Goal: Book appointment/travel/reservation

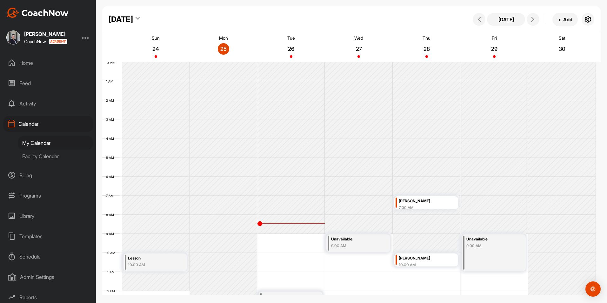
scroll to position [110, 0]
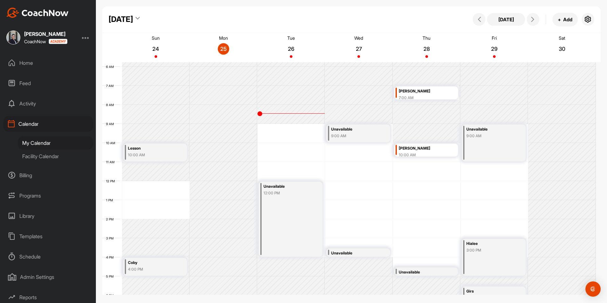
click at [33, 66] on div "Home" at bounding box center [47, 63] width 89 height 16
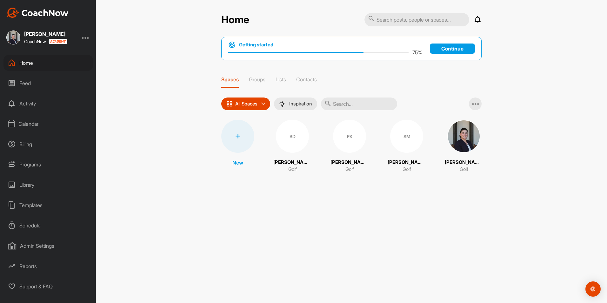
click at [35, 128] on div "Calendar" at bounding box center [47, 124] width 89 height 16
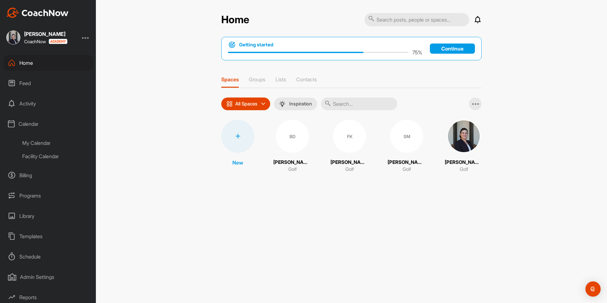
click at [43, 144] on div "My Calendar" at bounding box center [55, 142] width 75 height 13
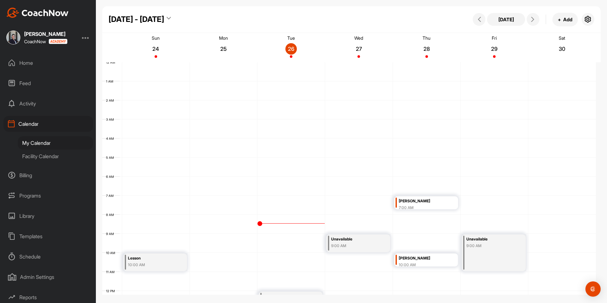
scroll to position [110, 0]
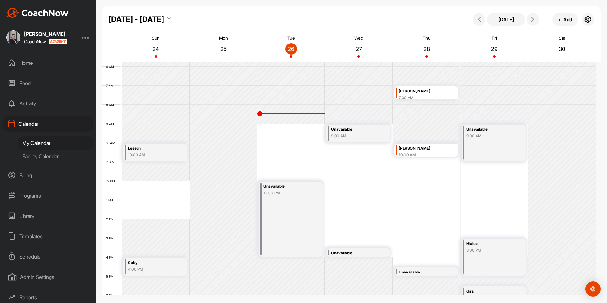
click at [347, 253] on div "Unavailable" at bounding box center [355, 252] width 49 height 7
click at [382, 193] on div "Unavailable" at bounding box center [358, 193] width 115 height 11
click at [387, 193] on icon at bounding box center [387, 192] width 7 height 7
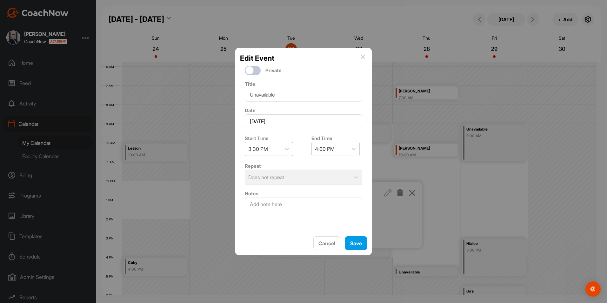
click at [276, 154] on div "3:30 PM" at bounding box center [263, 148] width 36 height 13
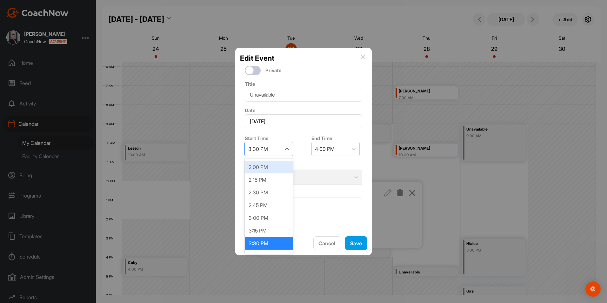
click at [273, 167] on div "2:00 PM" at bounding box center [269, 167] width 48 height 13
click at [332, 152] on div "2:30 PM" at bounding box center [324, 149] width 19 height 8
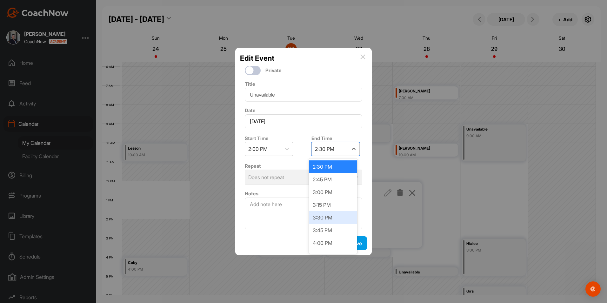
scroll to position [32, 0]
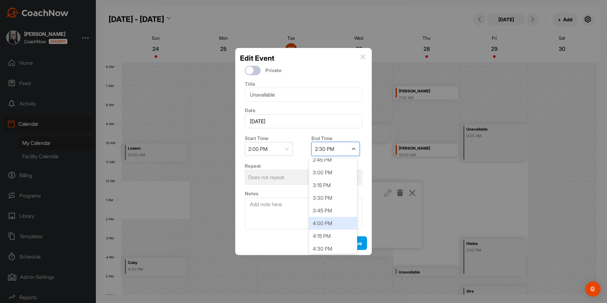
click at [334, 225] on div "4:00 PM" at bounding box center [333, 223] width 48 height 13
click at [351, 242] on button "Save" at bounding box center [356, 243] width 22 height 14
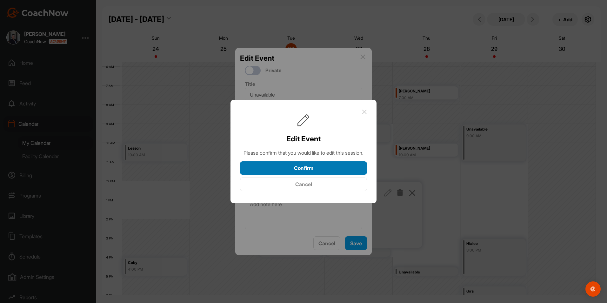
click at [317, 171] on button "Confirm" at bounding box center [303, 168] width 127 height 14
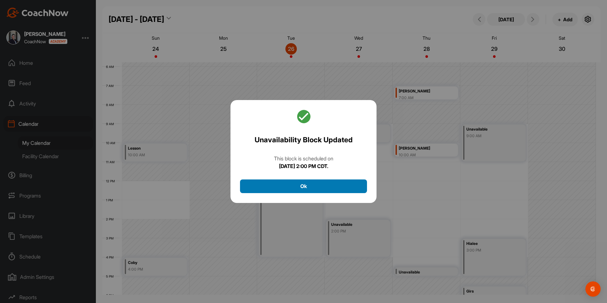
click at [319, 187] on button "Ok" at bounding box center [303, 186] width 127 height 14
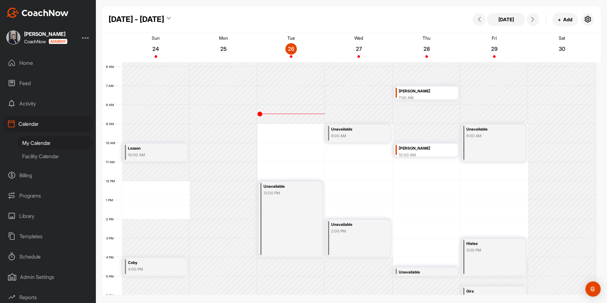
click at [366, 135] on div "9:00 AM" at bounding box center [355, 136] width 49 height 6
click at [387, 155] on icon at bounding box center [387, 152] width 7 height 7
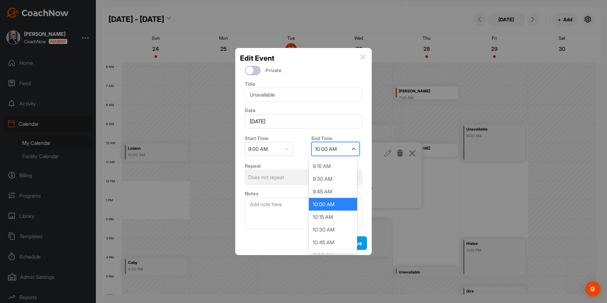
click at [332, 147] on div "10:00 AM" at bounding box center [326, 149] width 22 height 8
click at [335, 228] on div "1:00 PM" at bounding box center [333, 229] width 48 height 13
click at [351, 244] on button "Save" at bounding box center [356, 243] width 22 height 14
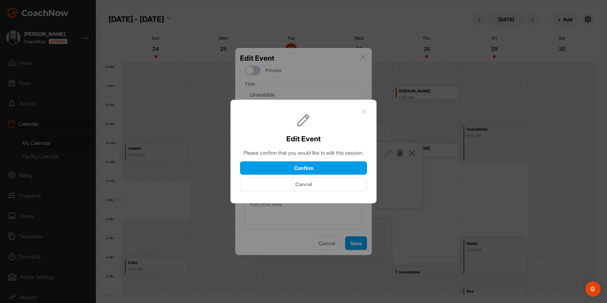
click at [300, 162] on div "Edit Event Please confirm that you would like to edit this session. Confirm Can…" at bounding box center [303, 150] width 127 height 82
click at [300, 169] on button "Confirm" at bounding box center [303, 168] width 127 height 14
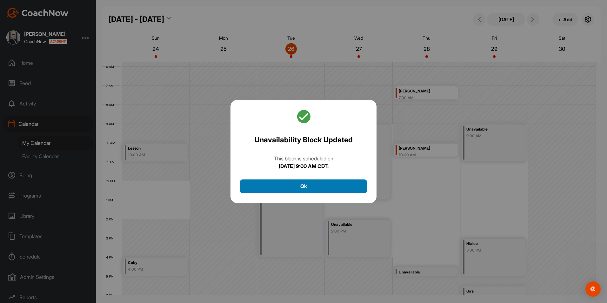
click at [312, 184] on button "Ok" at bounding box center [303, 186] width 127 height 14
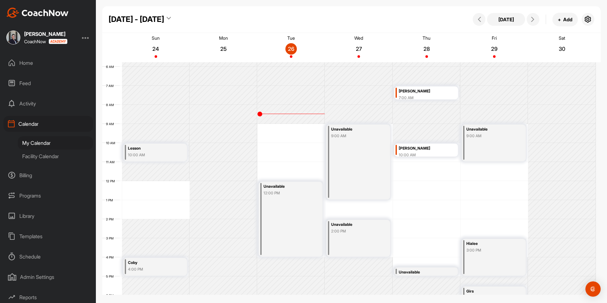
click at [415, 187] on div "12 AM 1 AM 2 AM 3 AM 4 AM 5 AM 6 AM 7 AM 8 AM 9 AM 10 AM 11 AM 12 PM 1 PM 2 PM …" at bounding box center [348, 180] width 493 height 457
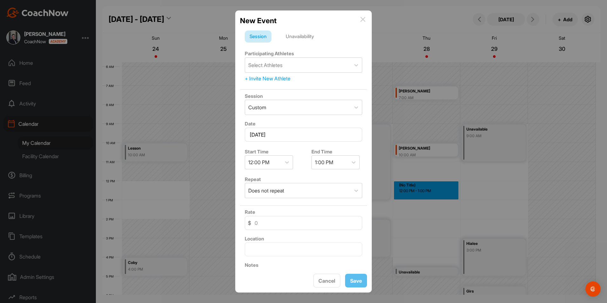
click at [310, 36] on div "Unavailability" at bounding box center [300, 36] width 38 height 12
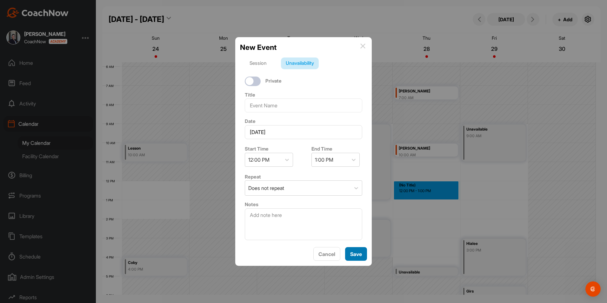
click at [357, 251] on button "Save" at bounding box center [356, 254] width 22 height 14
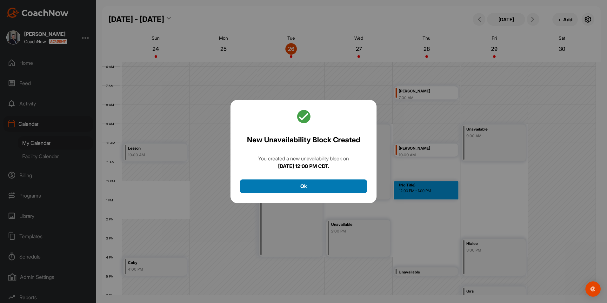
click at [314, 182] on button "Ok" at bounding box center [303, 186] width 127 height 14
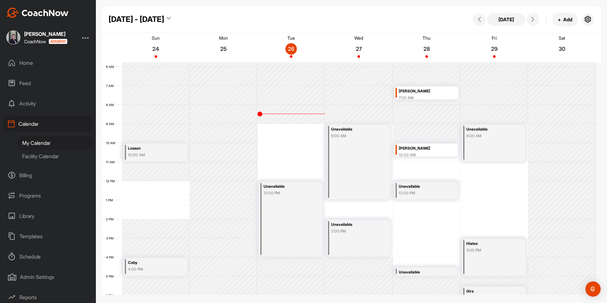
click at [428, 187] on div "Unavailable" at bounding box center [423, 186] width 49 height 7
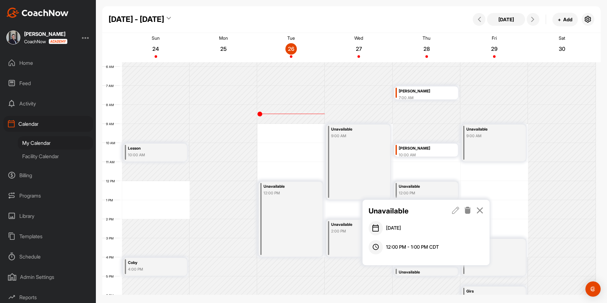
click at [455, 207] on icon at bounding box center [455, 210] width 7 height 7
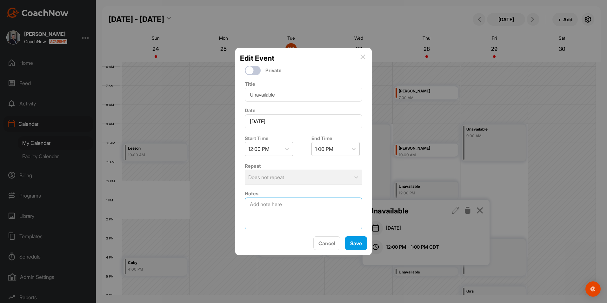
click at [284, 214] on textarea at bounding box center [303, 213] width 117 height 32
type textarea "[PERSON_NAME]"
click at [351, 242] on button "Save" at bounding box center [356, 243] width 22 height 14
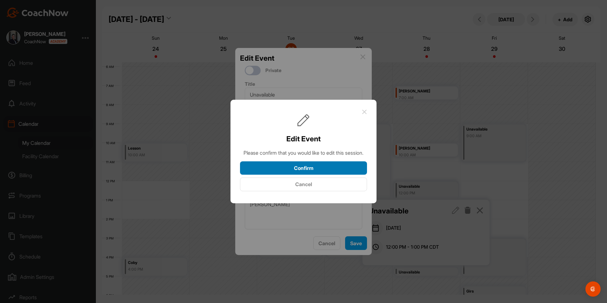
click at [306, 169] on button "Confirm" at bounding box center [303, 168] width 127 height 14
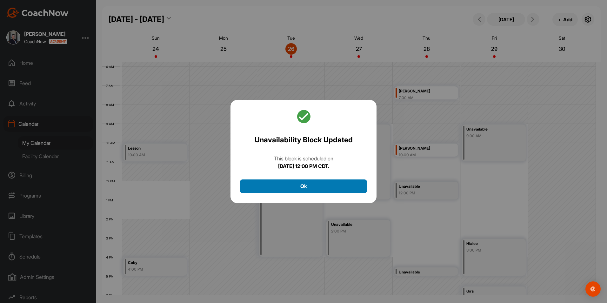
click at [308, 182] on button "Ok" at bounding box center [303, 186] width 127 height 14
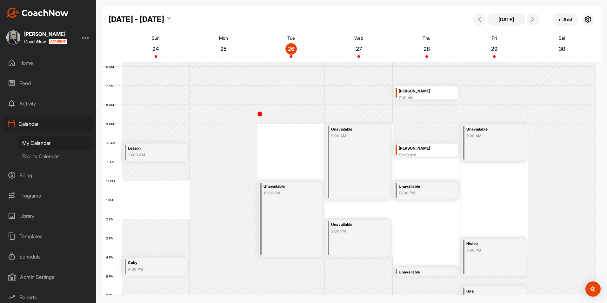
click at [416, 185] on div "Unavailable" at bounding box center [423, 186] width 49 height 7
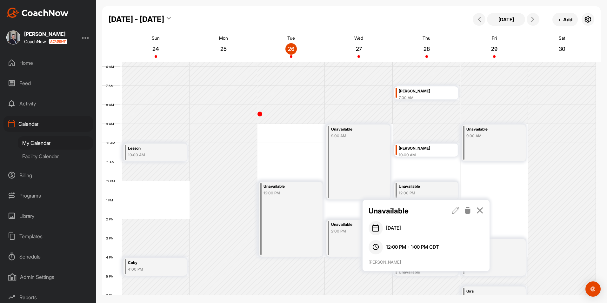
click at [455, 211] on icon at bounding box center [455, 210] width 7 height 7
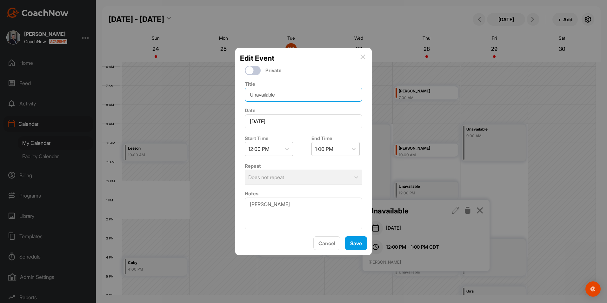
click at [278, 95] on input "Unavailable" at bounding box center [303, 95] width 117 height 14
drag, startPoint x: 284, startPoint y: 94, endPoint x: 249, endPoint y: 90, distance: 35.1
click at [249, 90] on input "Unavailable" at bounding box center [303, 95] width 117 height 14
type input "[PERSON_NAME]"
drag, startPoint x: 270, startPoint y: 206, endPoint x: 230, endPoint y: 195, distance: 41.2
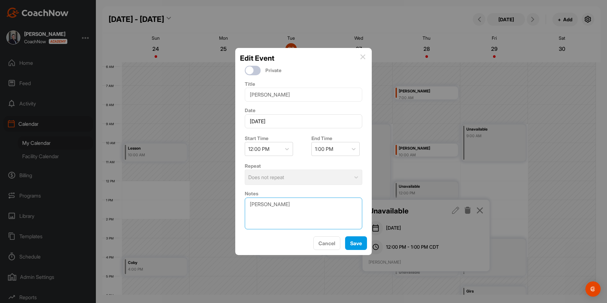
click at [231, 195] on div "Edit Event Private Title Ryan Date August 28, 2025 Start Time 12:00 PM End Time…" at bounding box center [303, 151] width 607 height 303
click at [352, 244] on button "Save" at bounding box center [356, 243] width 22 height 14
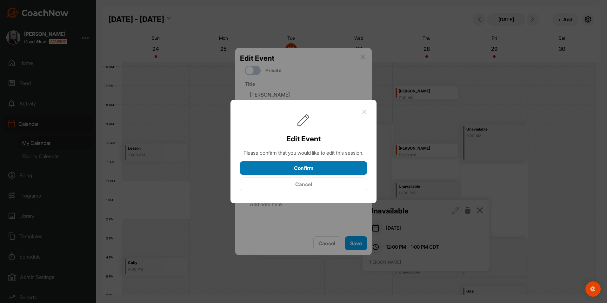
click at [326, 174] on button "Confirm" at bounding box center [303, 168] width 127 height 14
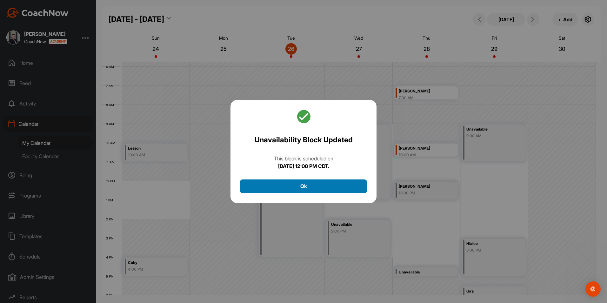
click at [326, 188] on button "Ok" at bounding box center [303, 186] width 127 height 14
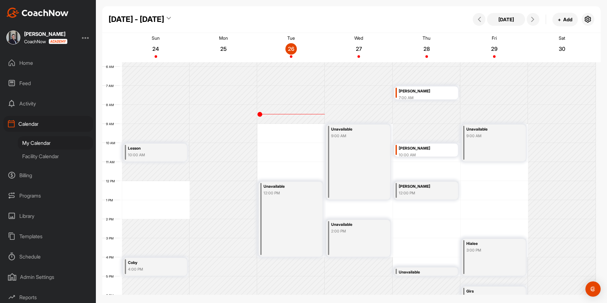
click at [413, 269] on div "Unavailable" at bounding box center [423, 271] width 49 height 7
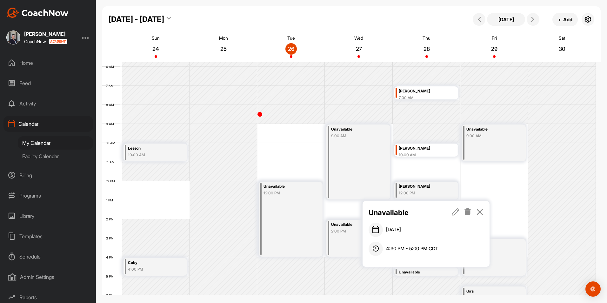
click at [454, 213] on icon at bounding box center [455, 211] width 7 height 7
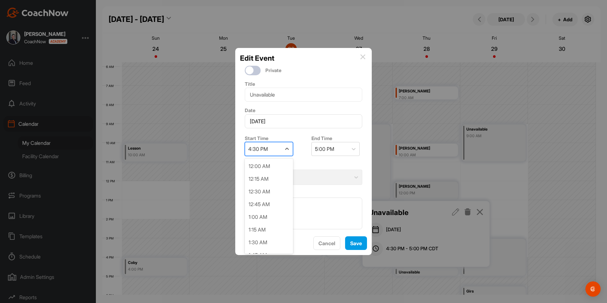
click at [279, 148] on div "4:30 PM" at bounding box center [263, 148] width 36 height 13
click at [269, 165] on div "1:00 PM" at bounding box center [269, 160] width 48 height 13
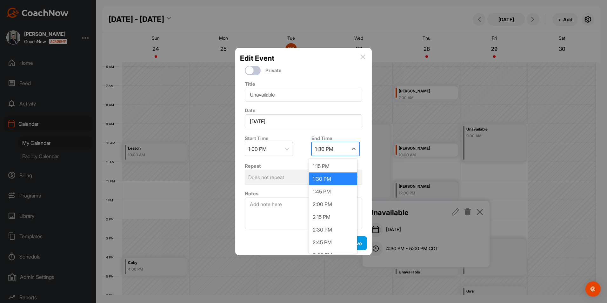
click at [325, 148] on div "1:30 PM" at bounding box center [324, 149] width 18 height 8
click at [334, 228] on div "5:00 PM" at bounding box center [333, 229] width 48 height 13
click at [351, 241] on button "Save" at bounding box center [356, 243] width 22 height 14
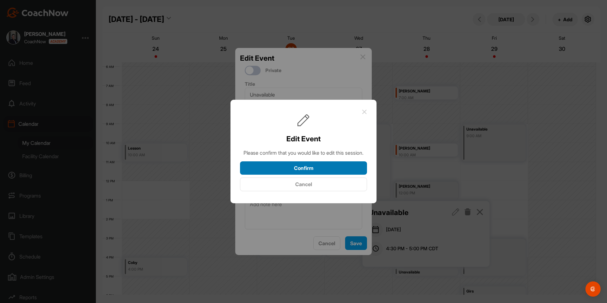
click at [321, 166] on button "Confirm" at bounding box center [303, 168] width 127 height 14
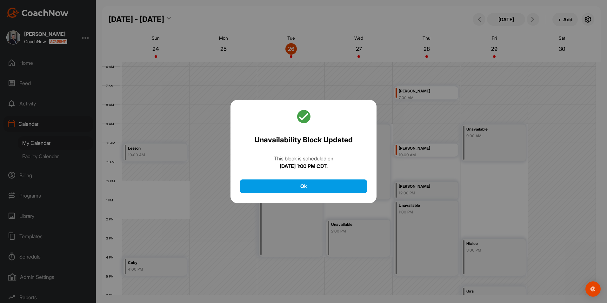
click at [320, 178] on div "Unavailability Block Updated This block is scheduled on August 28, 2025 at 1:00…" at bounding box center [303, 151] width 146 height 103
click at [320, 182] on button "Ok" at bounding box center [303, 186] width 127 height 14
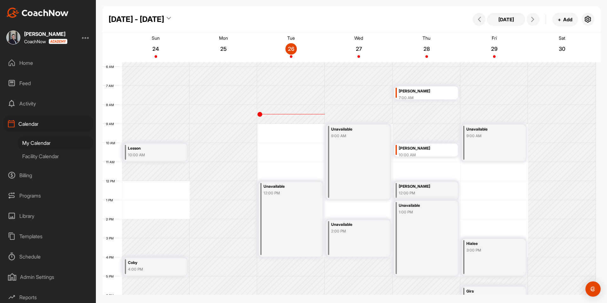
click at [22, 59] on div "Home" at bounding box center [47, 63] width 89 height 16
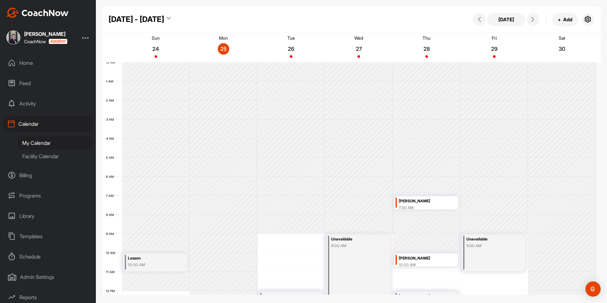
scroll to position [110, 0]
